Goal: Navigation & Orientation: Find specific page/section

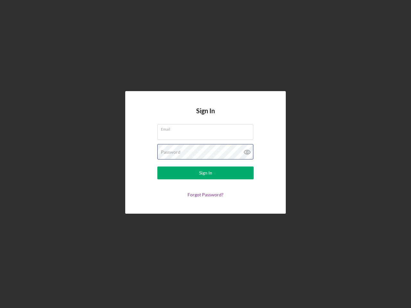
click at [206, 154] on div "Password" at bounding box center [205, 152] width 96 height 16
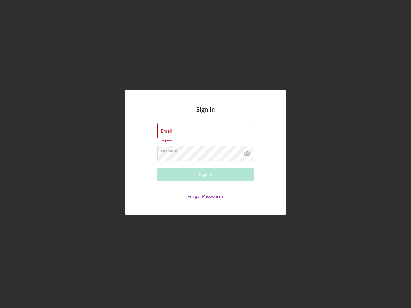
click at [247, 152] on icon at bounding box center [247, 154] width 16 height 16
